Goal: Check status

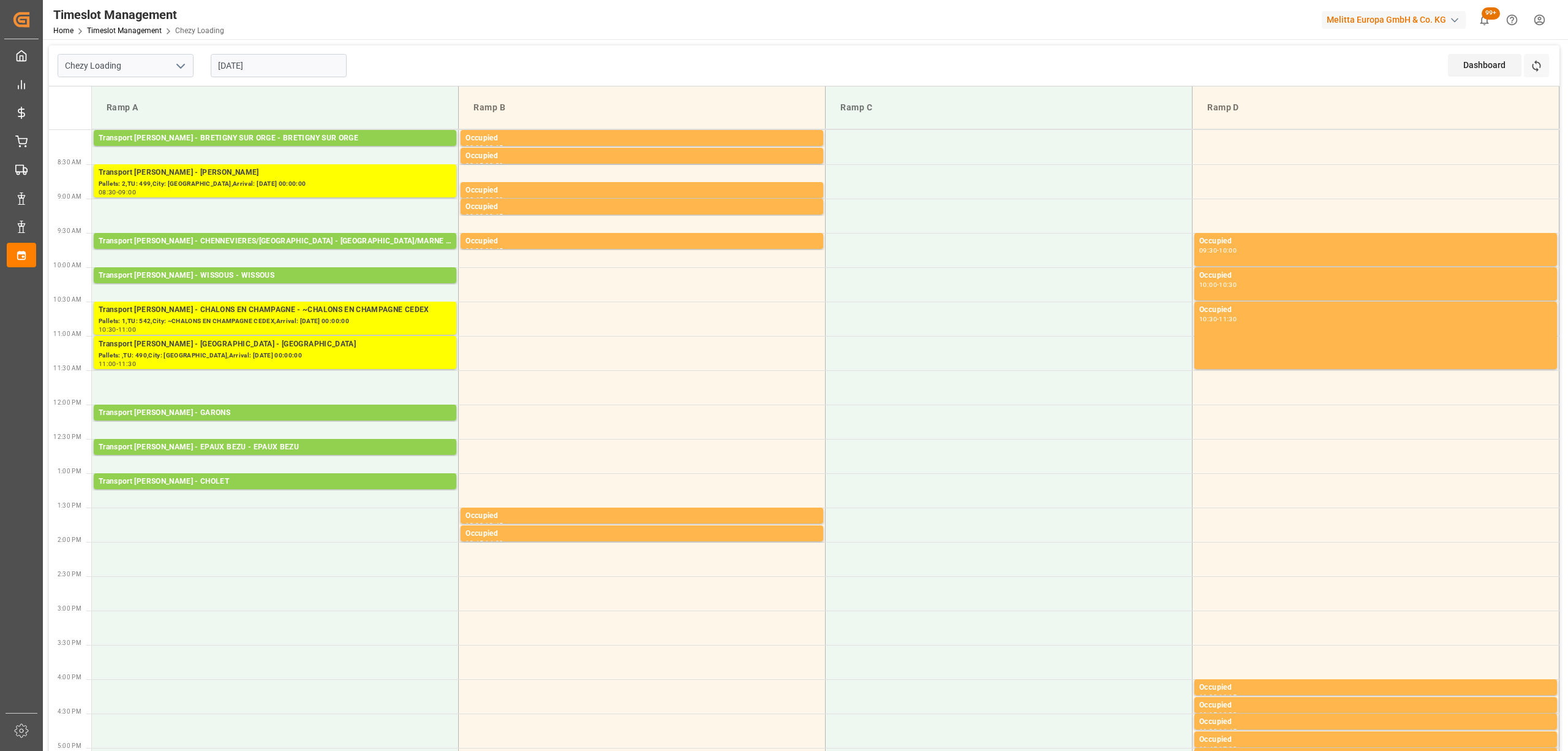
click at [1540, 65] on icon at bounding box center [1536, 66] width 9 height 11
click at [1537, 67] on icon at bounding box center [1536, 65] width 12 height 12
click at [1539, 59] on icon at bounding box center [1536, 65] width 12 height 12
